Goal: Transaction & Acquisition: Purchase product/service

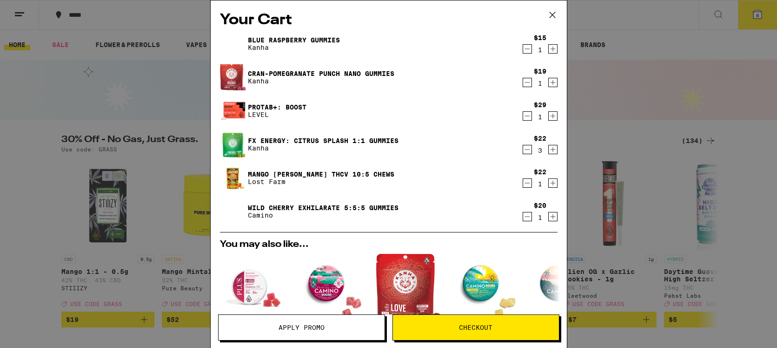
click at [552, 14] on icon at bounding box center [552, 15] width 6 height 6
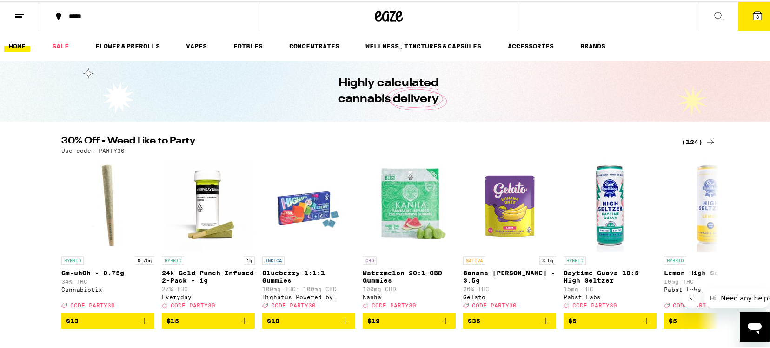
click at [757, 13] on span "8" at bounding box center [758, 16] width 3 height 6
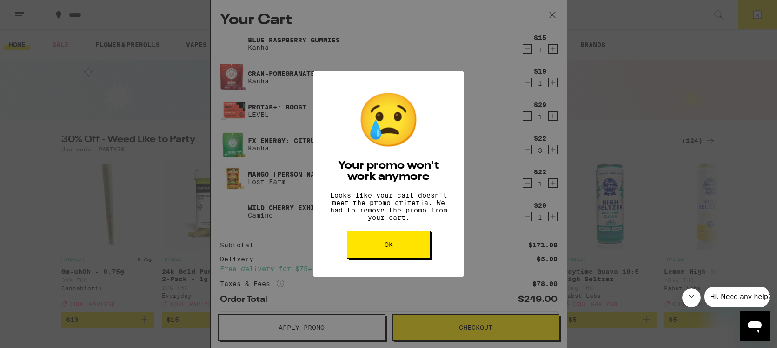
click at [377, 251] on button "OK" at bounding box center [389, 244] width 84 height 28
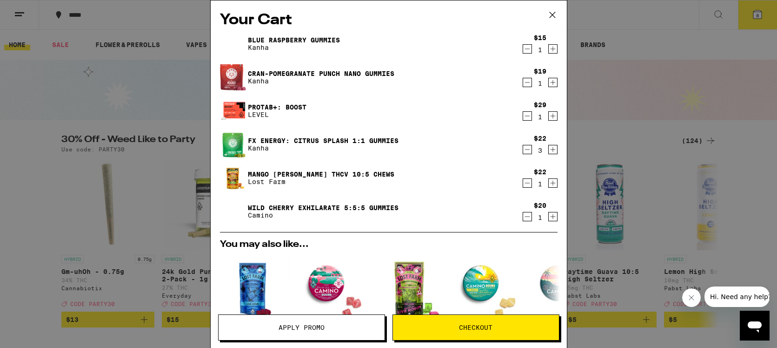
click at [322, 325] on span "Apply Promo" at bounding box center [302, 327] width 46 height 7
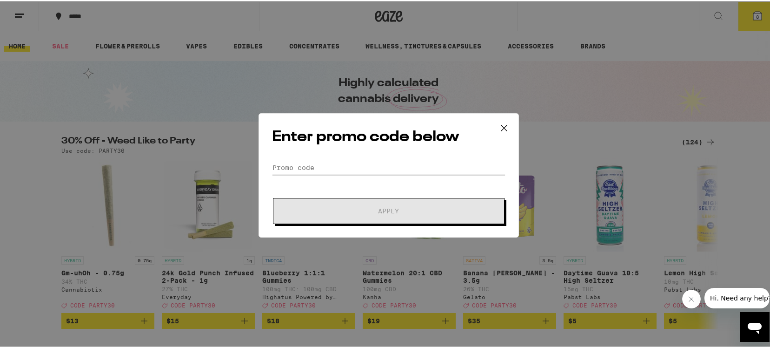
click at [301, 170] on input "Promo Code" at bounding box center [389, 166] width 234 height 14
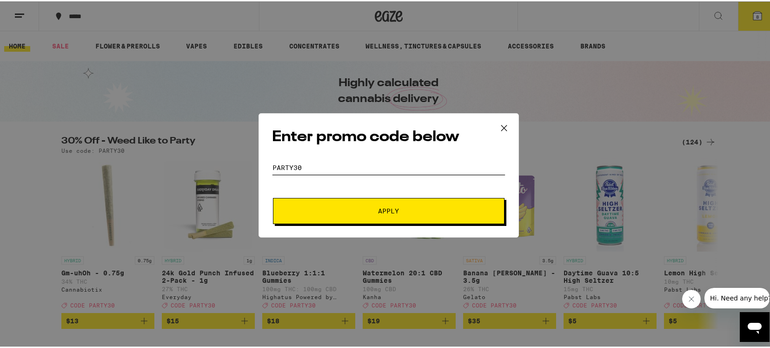
type input "PARTY30"
click at [369, 211] on span "Apply" at bounding box center [388, 209] width 167 height 7
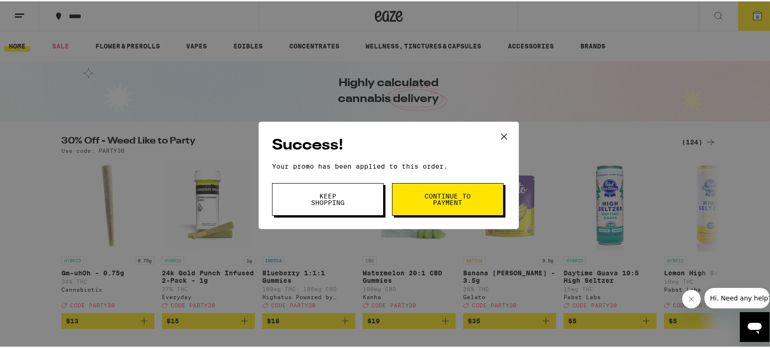
click at [438, 204] on span "Continue to payment" at bounding box center [447, 197] width 47 height 13
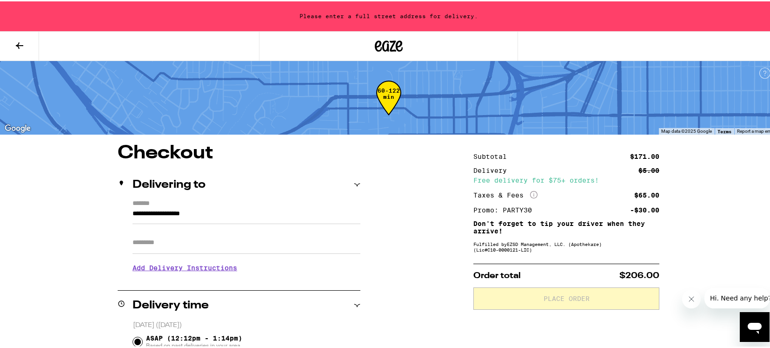
click at [27, 40] on button at bounding box center [19, 44] width 39 height 29
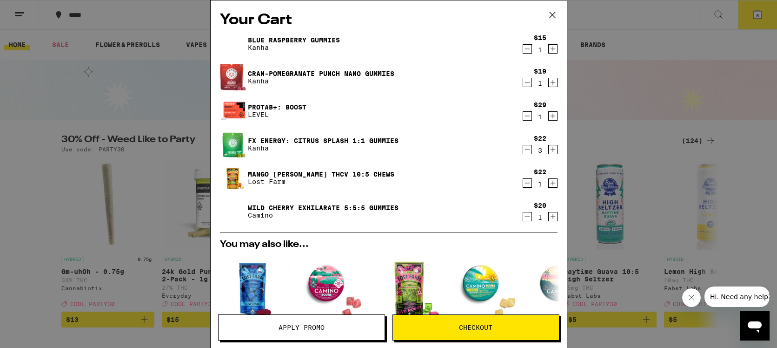
click at [553, 12] on icon at bounding box center [553, 15] width 14 height 14
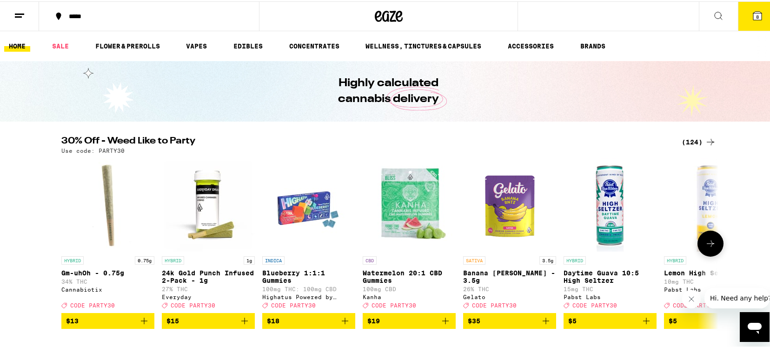
click at [380, 282] on p "Watermelon 20:1 CBD Gummies" at bounding box center [409, 275] width 93 height 15
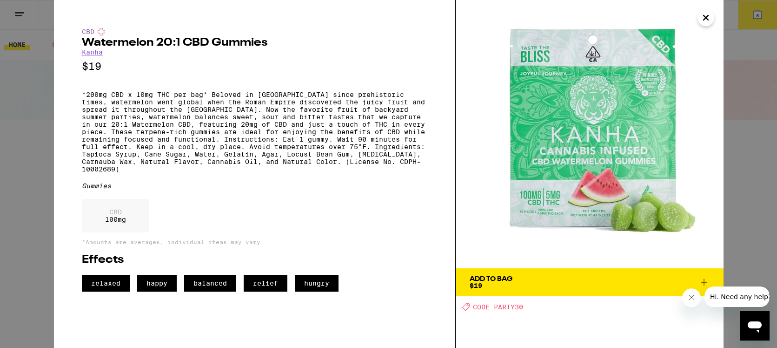
click at [100, 55] on link "Kanha" at bounding box center [92, 51] width 21 height 7
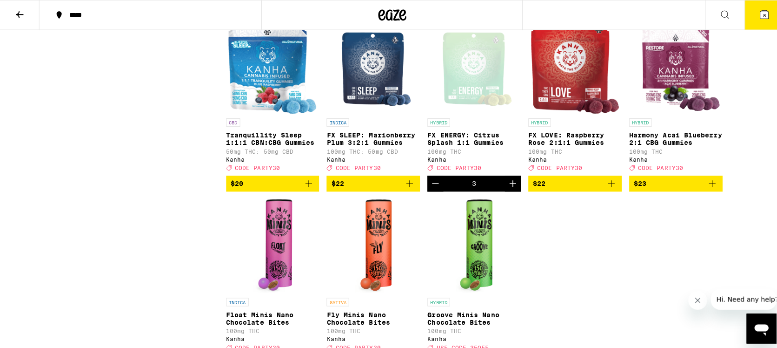
scroll to position [791, 0]
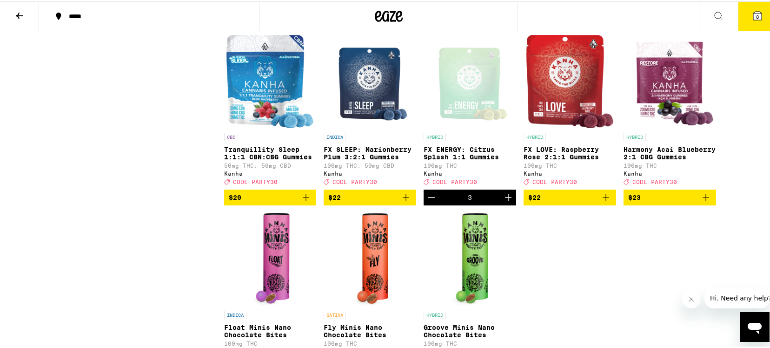
click at [752, 20] on icon at bounding box center [757, 14] width 11 height 11
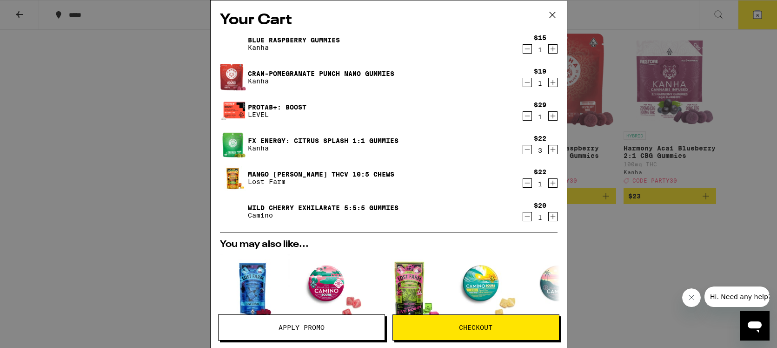
click at [523, 183] on icon "Decrement" at bounding box center [527, 182] width 8 height 11
